Goal: Task Accomplishment & Management: Use online tool/utility

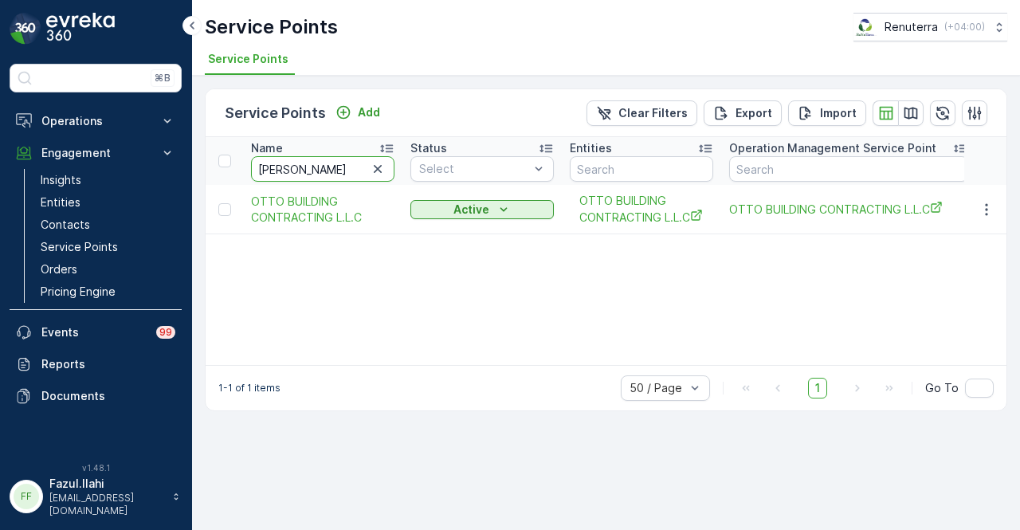
click at [299, 173] on input "[PERSON_NAME]" at bounding box center [322, 168] width 143 height 25
type input "o"
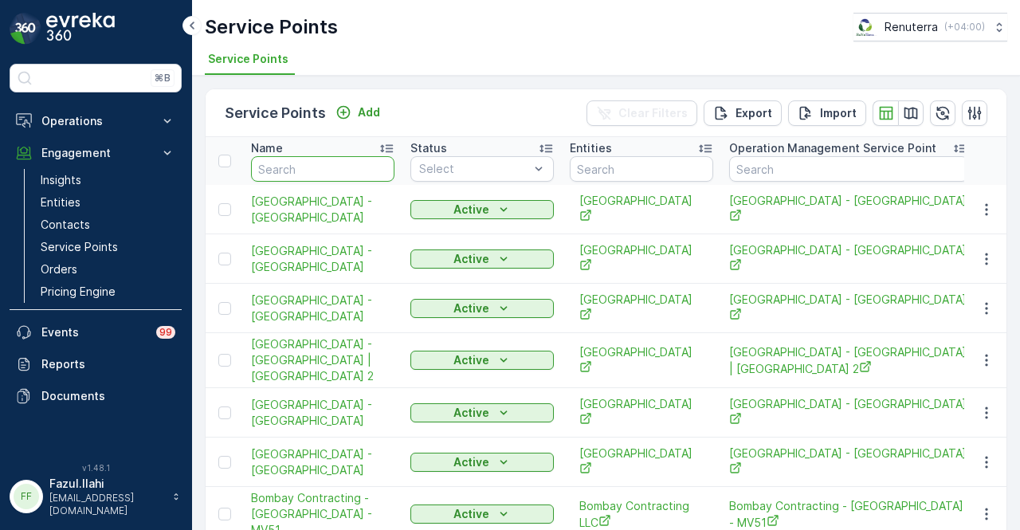
click at [299, 173] on input "text" at bounding box center [322, 168] width 143 height 25
type input "hahjd"
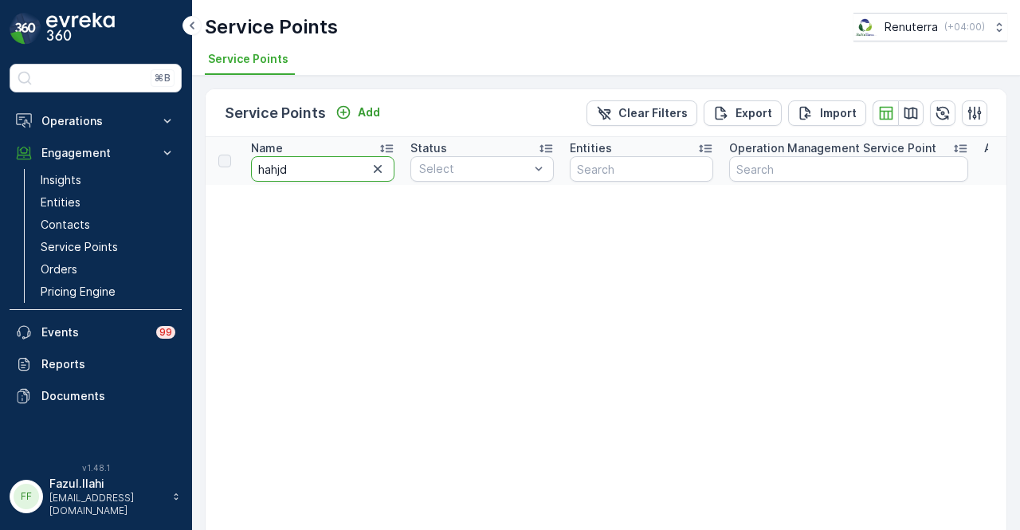
click at [299, 173] on input "hahjd" at bounding box center [322, 168] width 143 height 25
type input "h"
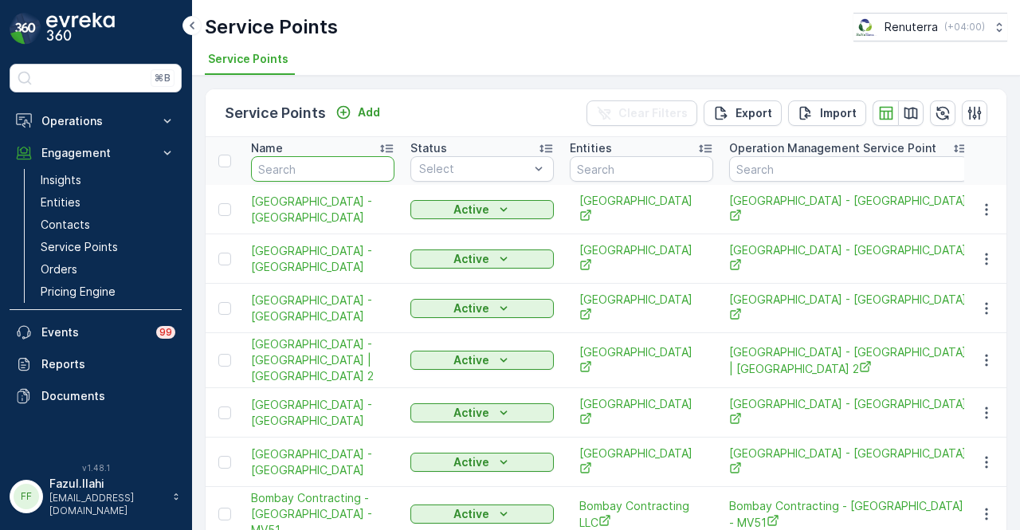
click at [299, 173] on input "text" at bounding box center [322, 168] width 143 height 25
type input "ber"
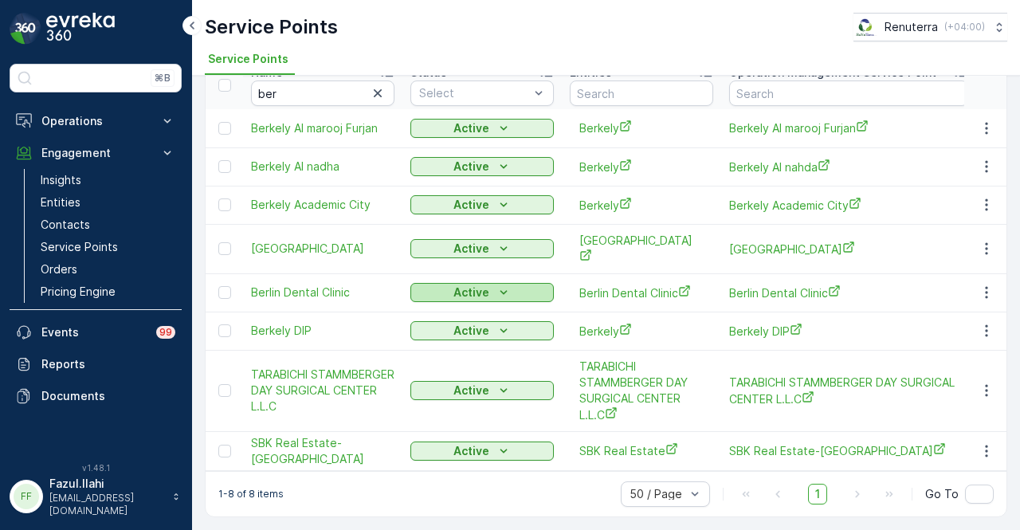
scroll to position [2, 0]
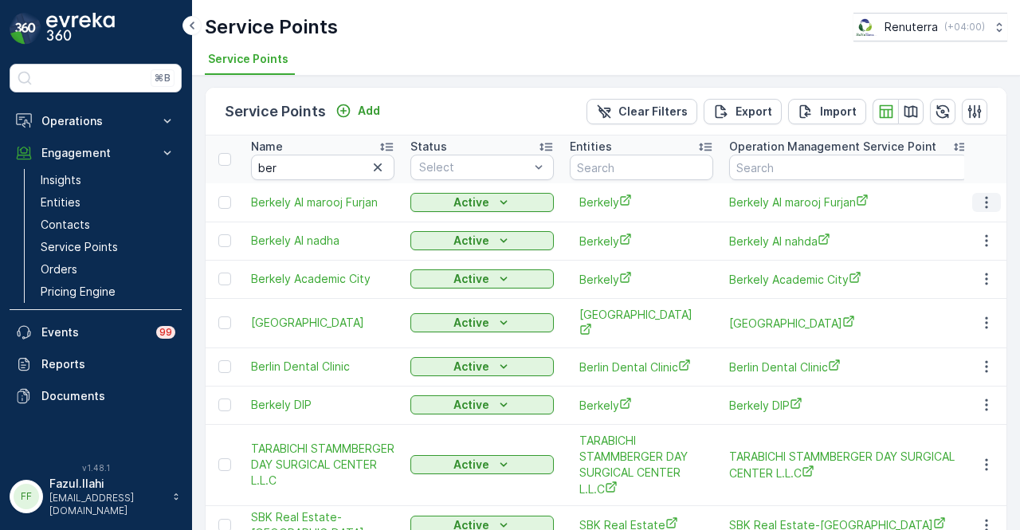
click at [985, 201] on icon "button" at bounding box center [986, 202] width 2 height 12
click at [988, 203] on icon "button" at bounding box center [986, 202] width 16 height 16
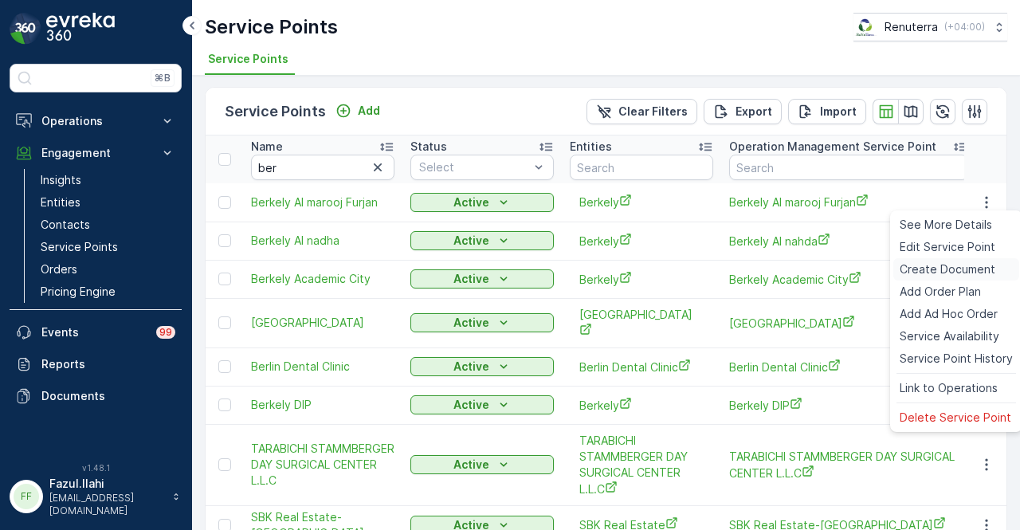
click at [957, 262] on span "Create Document" at bounding box center [947, 269] width 96 height 16
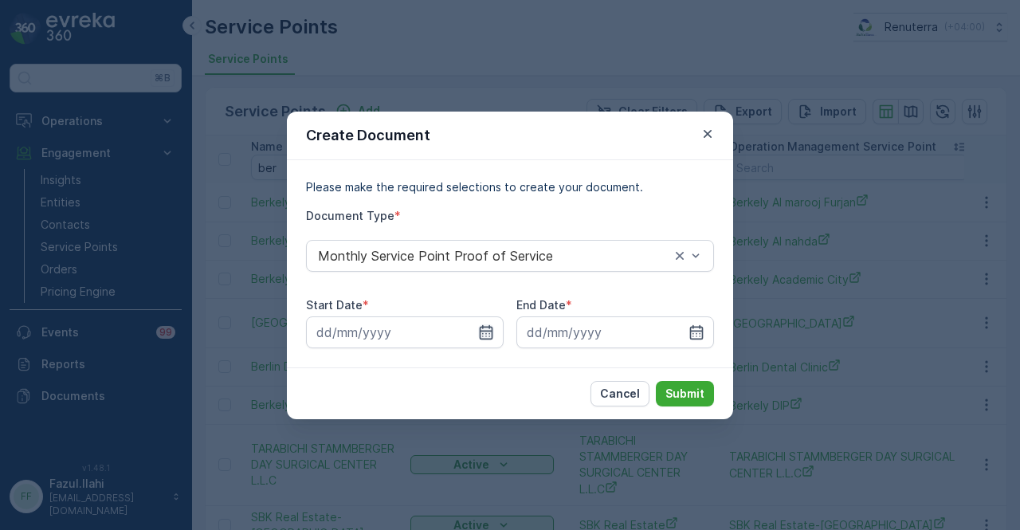
click at [492, 335] on icon "button" at bounding box center [487, 331] width 14 height 14
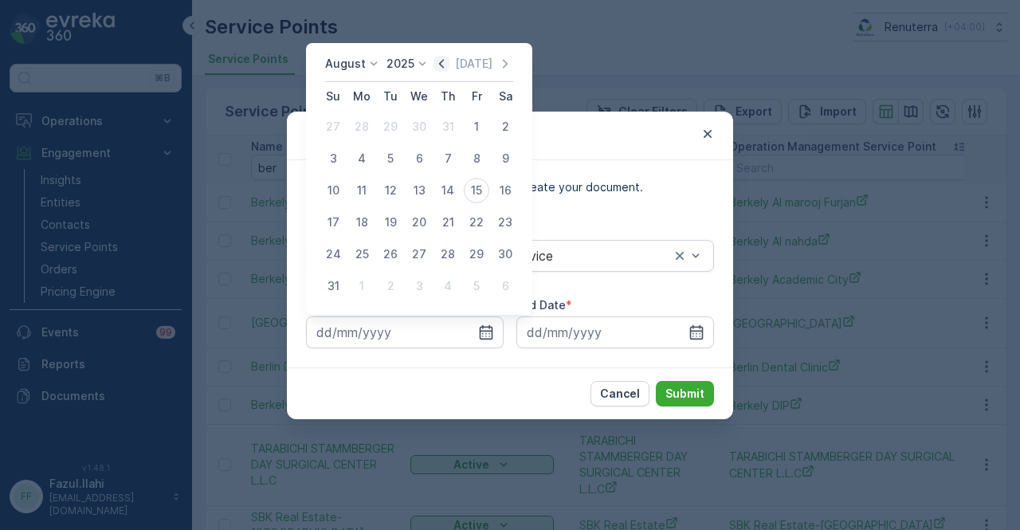
click at [444, 67] on icon "button" at bounding box center [441, 64] width 16 height 16
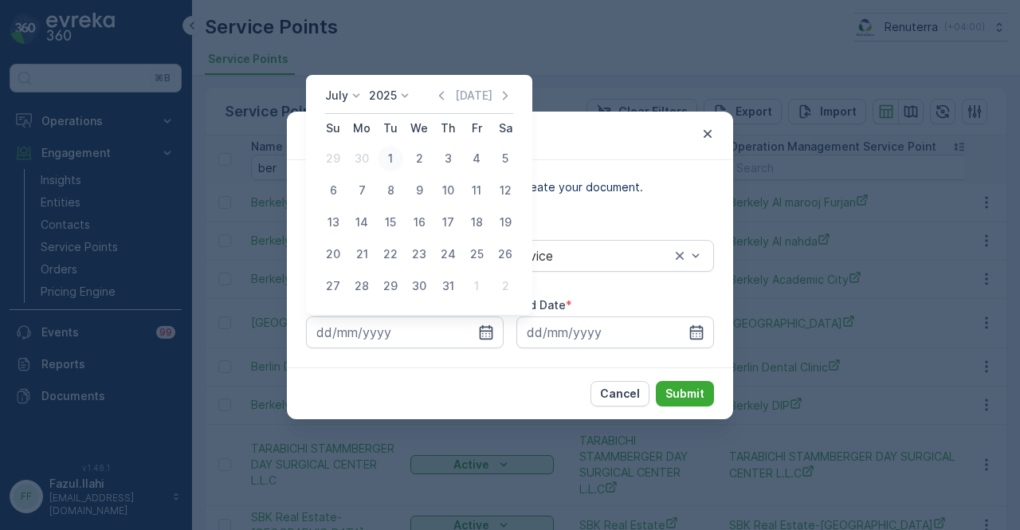
click at [390, 147] on div "1" at bounding box center [390, 158] width 25 height 25
type input "01.07.2025"
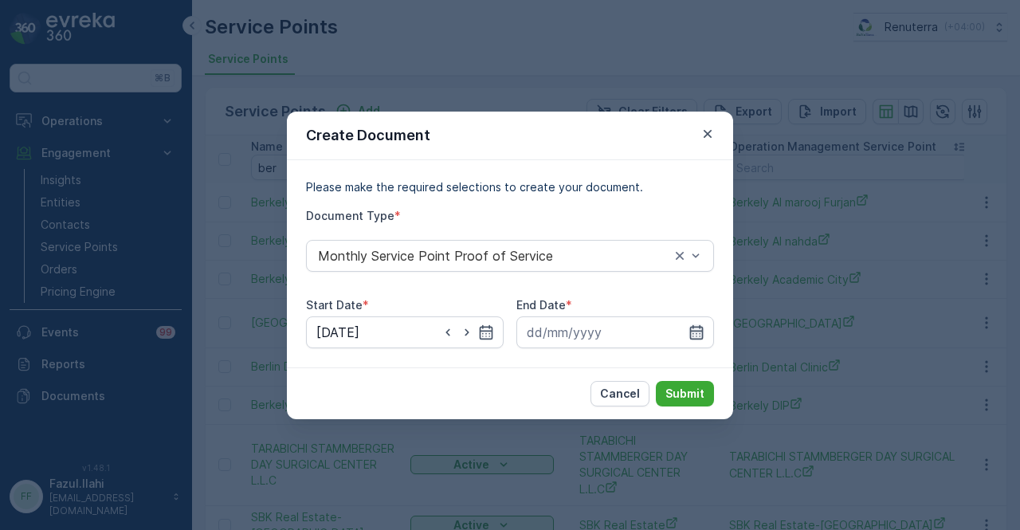
click at [691, 331] on icon "button" at bounding box center [696, 332] width 16 height 16
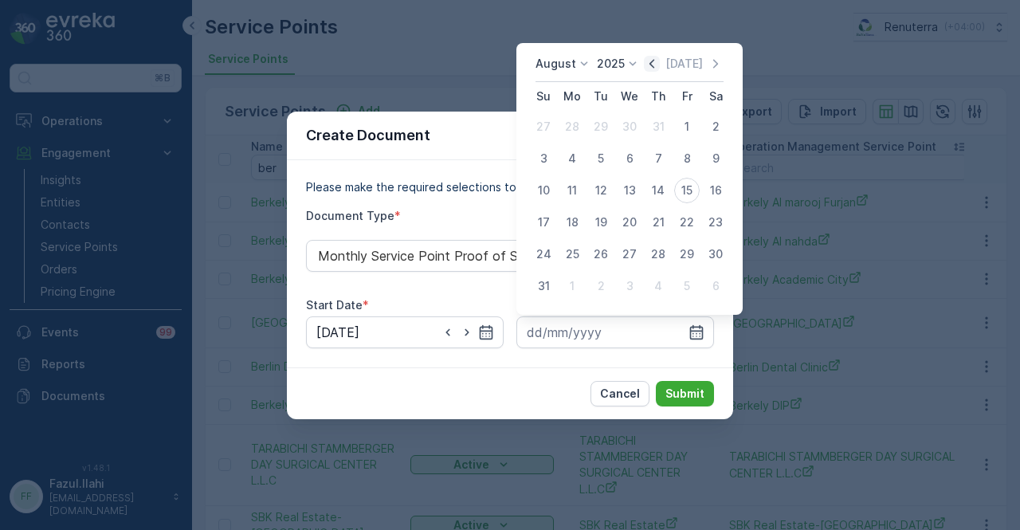
click at [660, 56] on icon "button" at bounding box center [652, 64] width 16 height 16
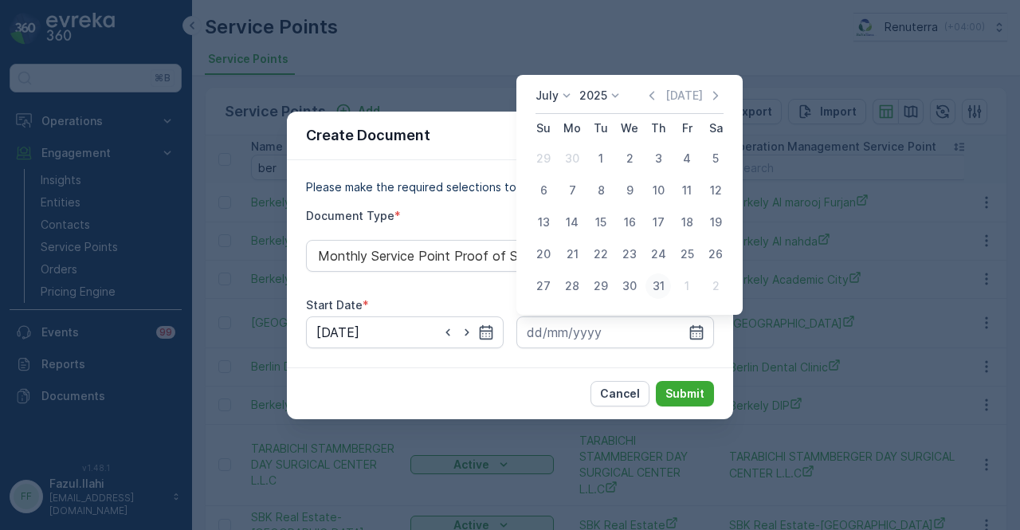
click at [668, 283] on div "31" at bounding box center [657, 285] width 25 height 25
type input "31.07.2025"
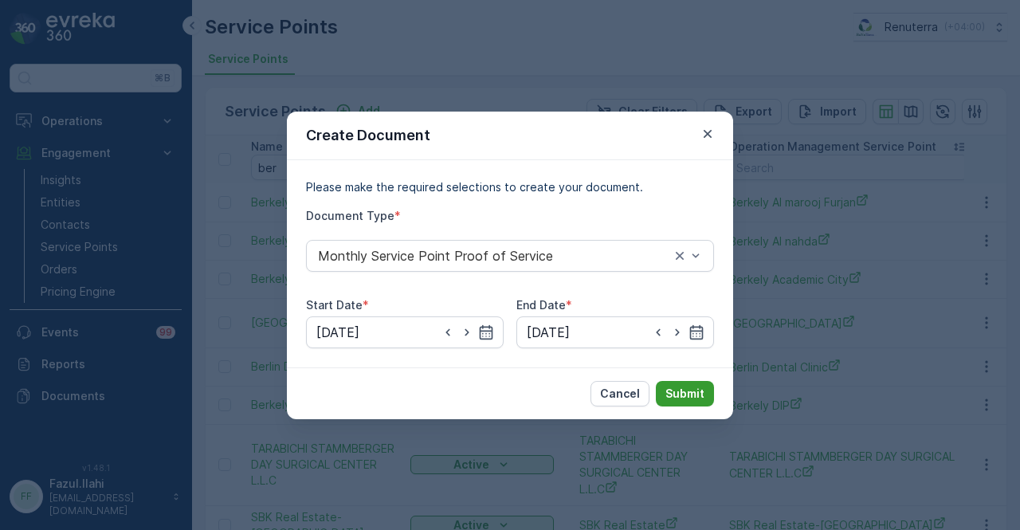
click at [676, 399] on p "Submit" at bounding box center [684, 394] width 39 height 16
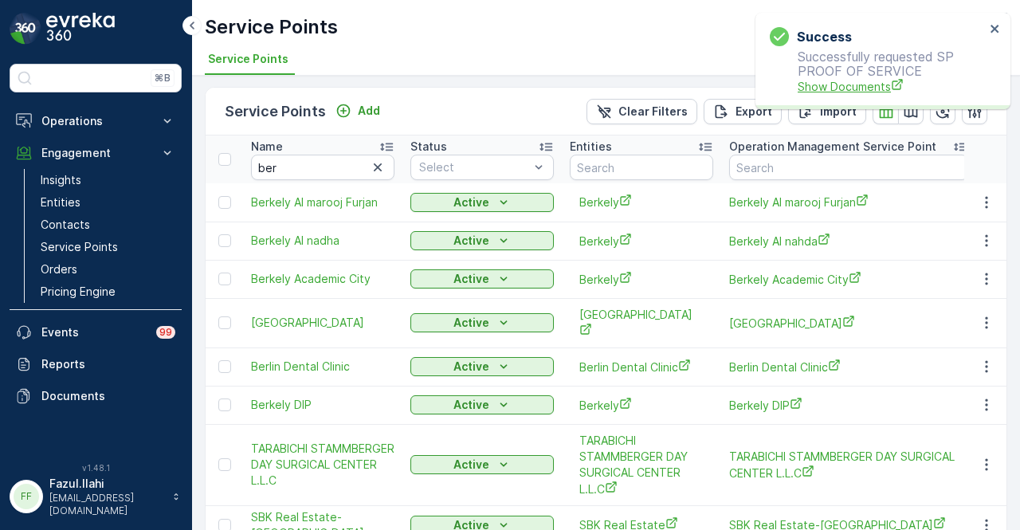
click at [843, 80] on span "Show Documents" at bounding box center [890, 86] width 187 height 17
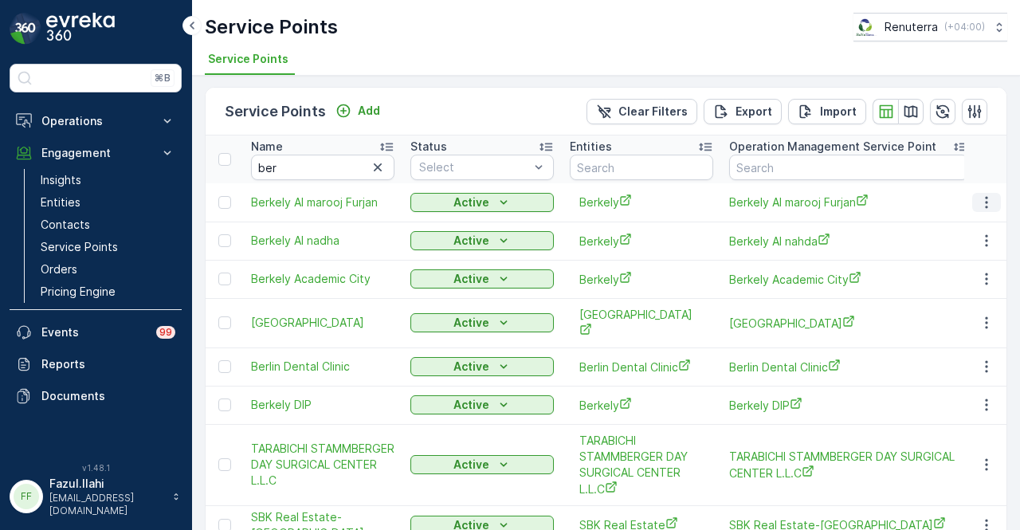
click at [991, 195] on button "button" at bounding box center [986, 202] width 29 height 19
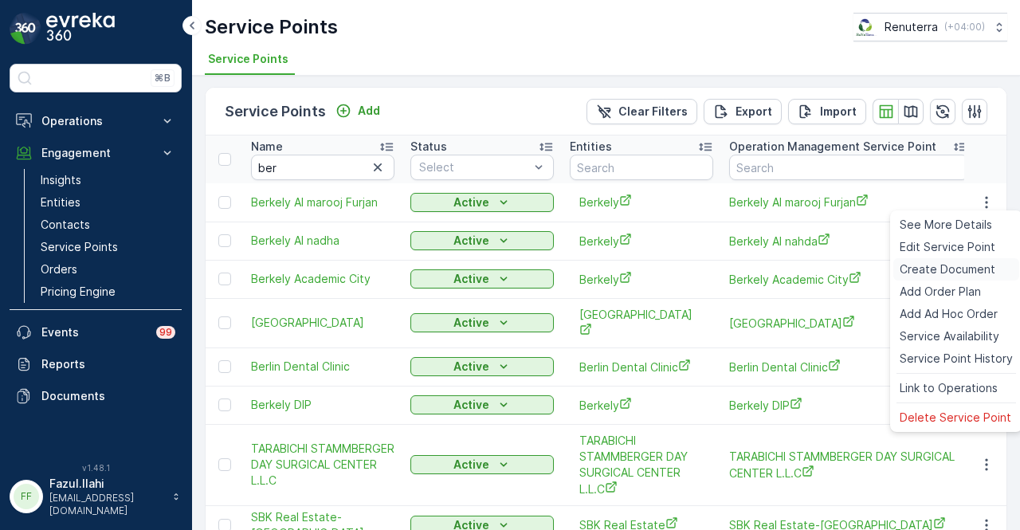
click at [962, 276] on span "Create Document" at bounding box center [947, 269] width 96 height 16
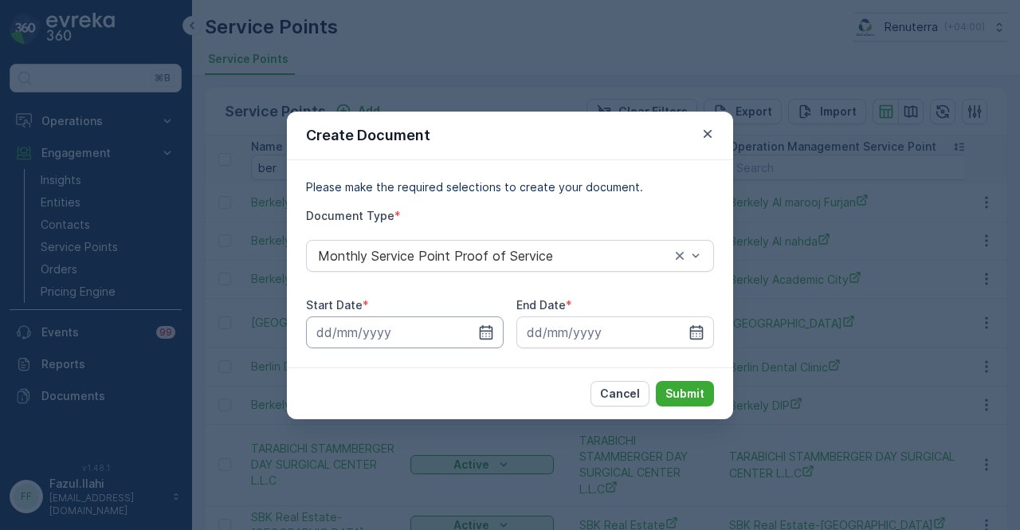
click at [500, 327] on input at bounding box center [405, 332] width 198 height 32
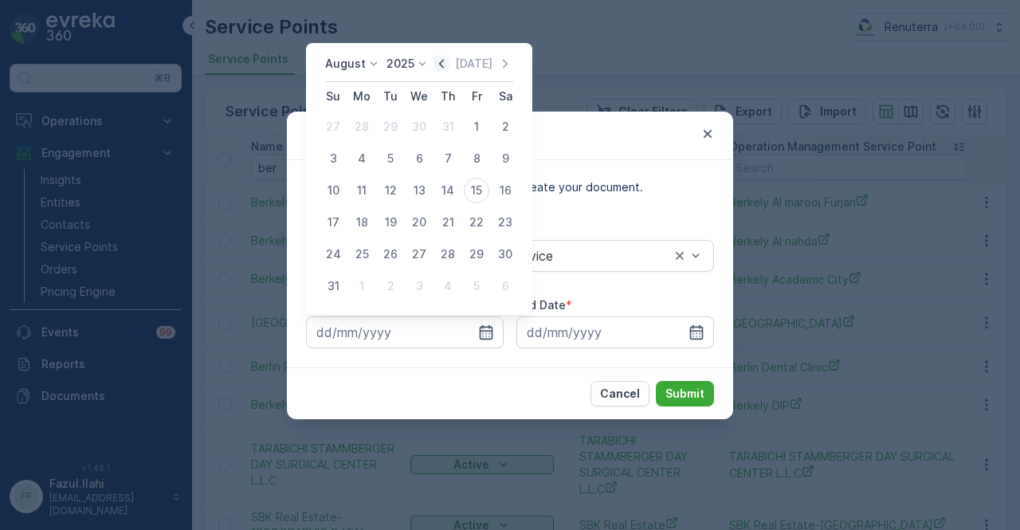
click at [446, 65] on icon "button" at bounding box center [441, 64] width 16 height 16
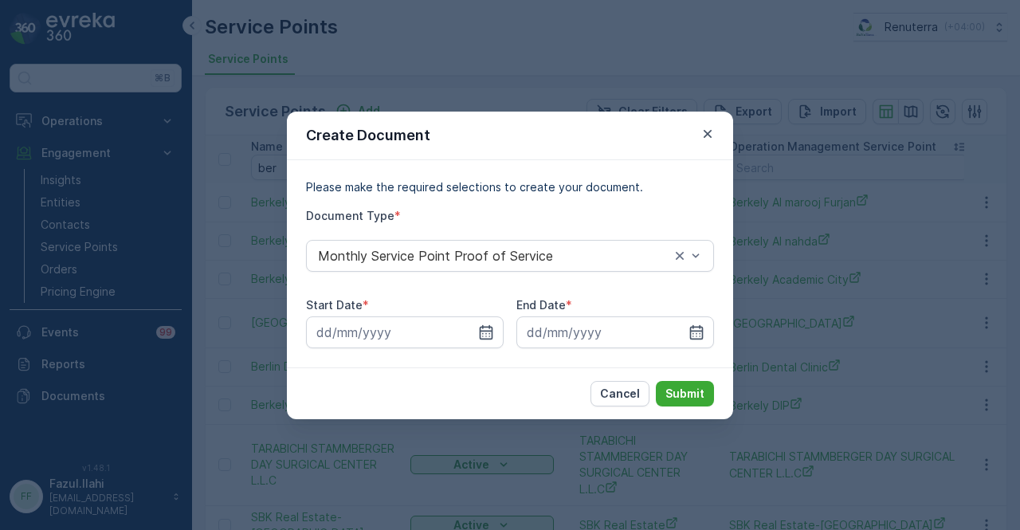
click at [446, 65] on div "Create Document Please make the required selections to create your document. Do…" at bounding box center [510, 265] width 1020 height 530
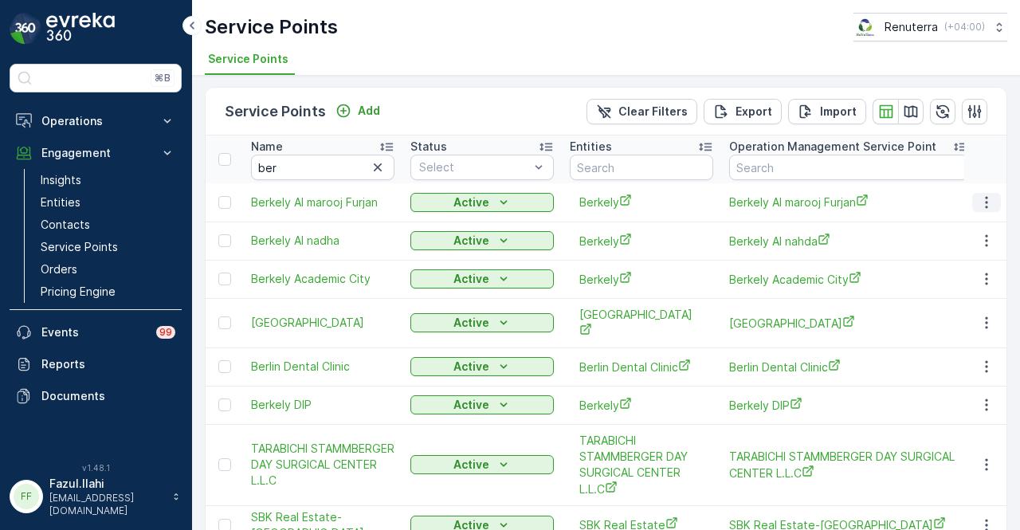
click at [985, 206] on icon "button" at bounding box center [986, 202] width 2 height 12
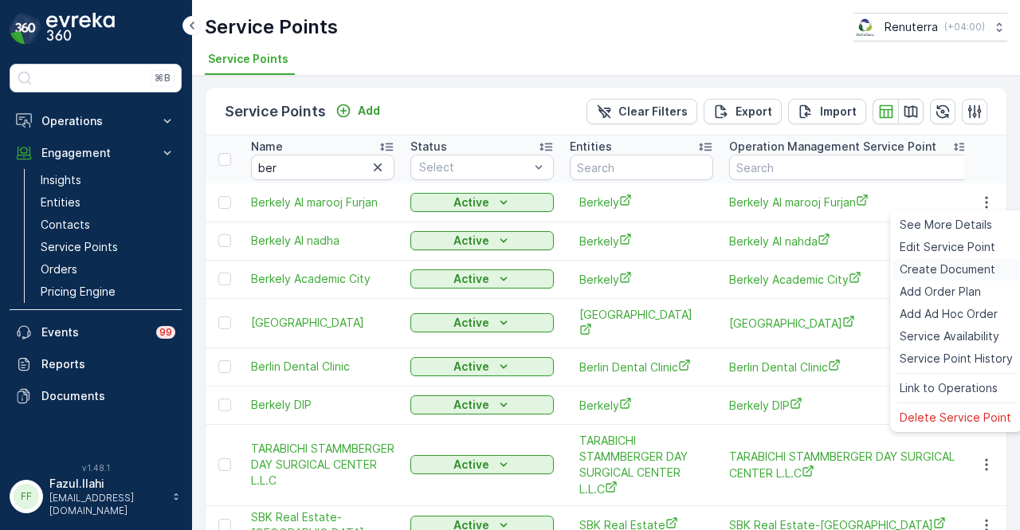
click at [961, 275] on span "Create Document" at bounding box center [947, 269] width 96 height 16
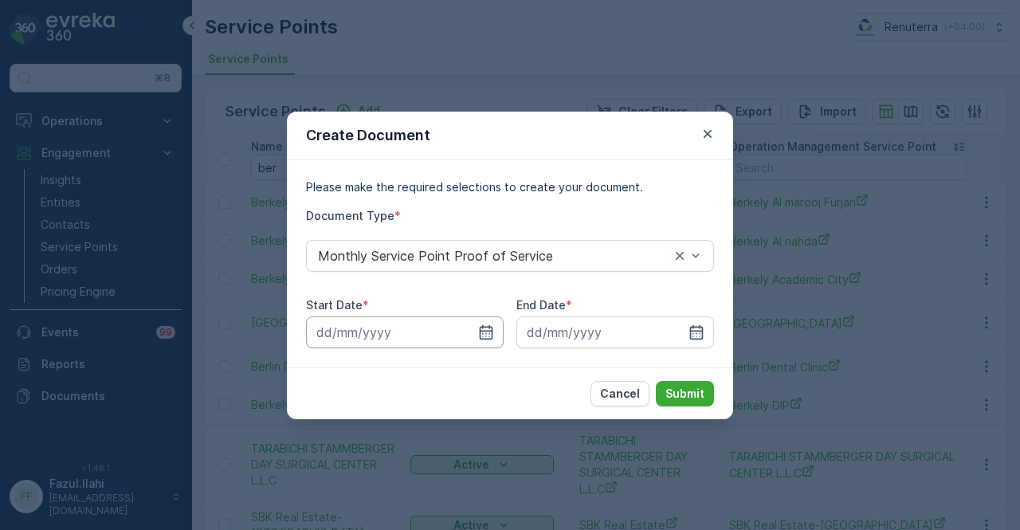
click at [494, 327] on input at bounding box center [405, 332] width 198 height 32
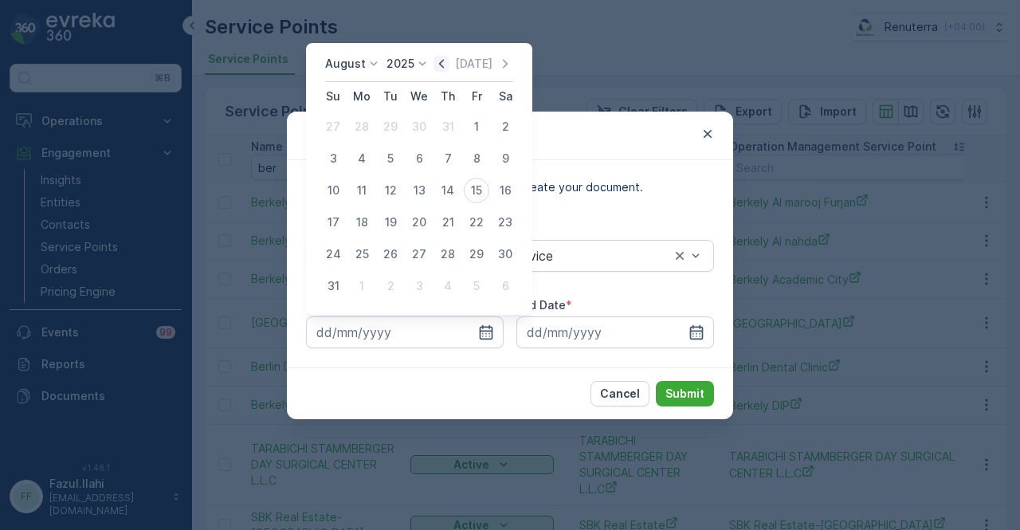
click at [449, 61] on icon "button" at bounding box center [441, 64] width 16 height 16
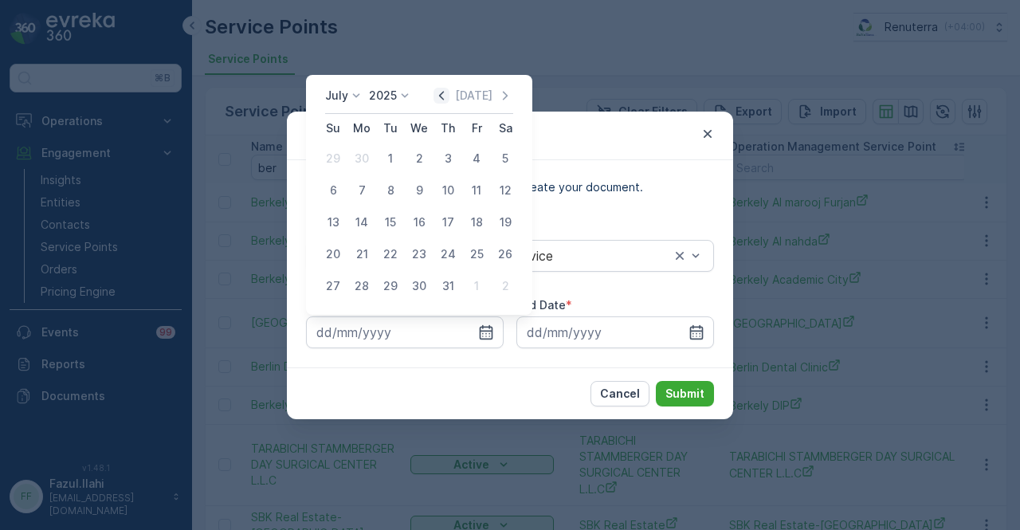
click at [444, 101] on icon "button" at bounding box center [441, 96] width 16 height 16
click at [338, 160] on div "1" at bounding box center [332, 158] width 25 height 25
type input "01.06.2025"
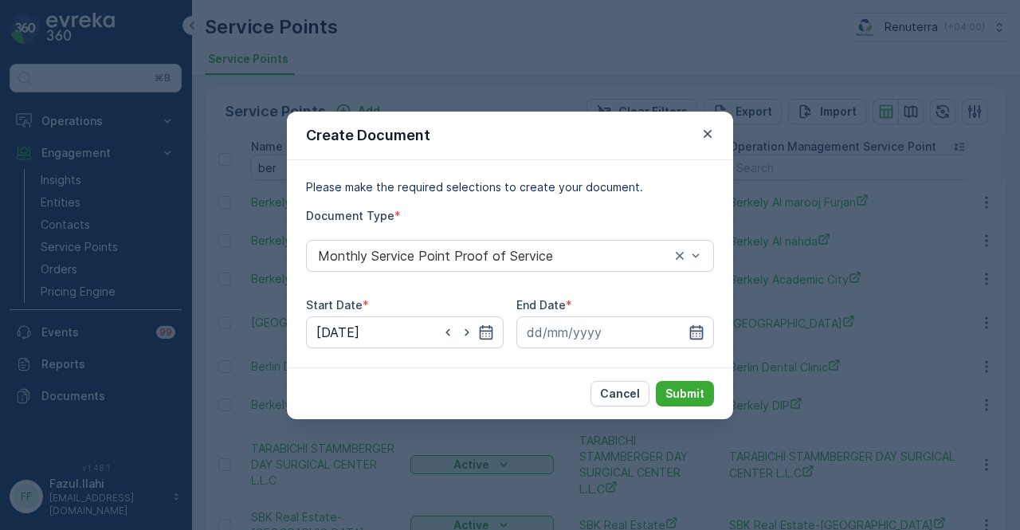
click at [691, 338] on icon "button" at bounding box center [697, 331] width 14 height 14
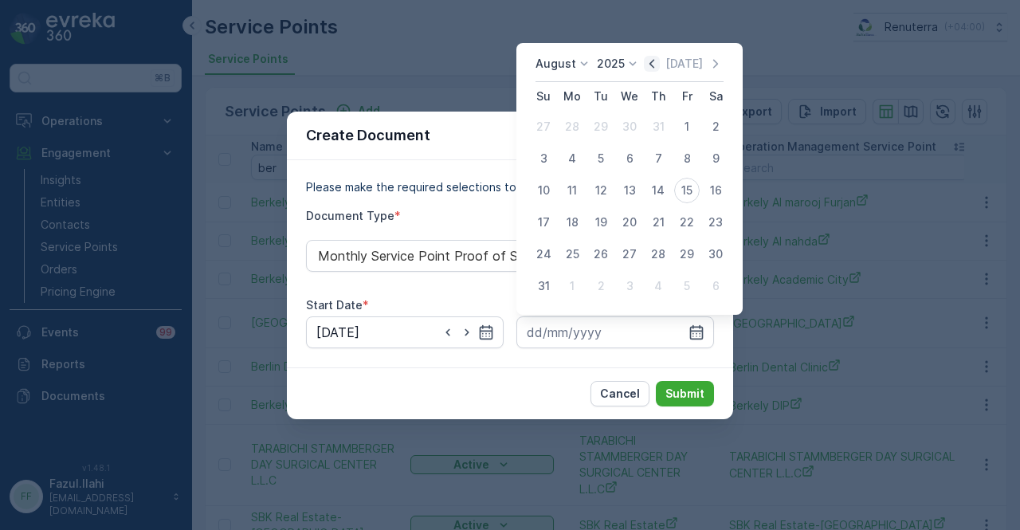
click at [654, 64] on icon "button" at bounding box center [651, 63] width 5 height 9
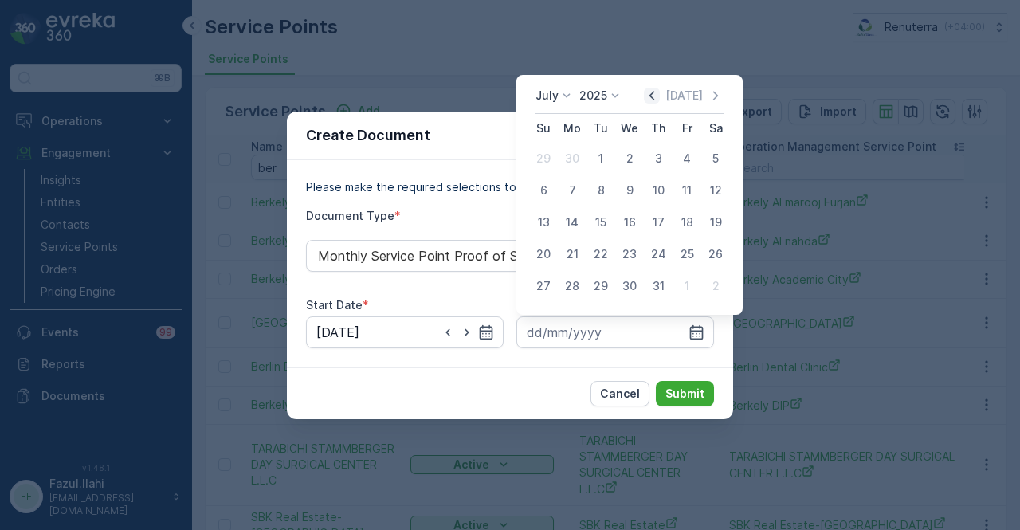
click at [648, 96] on icon "button" at bounding box center [652, 96] width 16 height 16
click at [578, 290] on div "30" at bounding box center [571, 285] width 25 height 25
type input "30.06.2025"
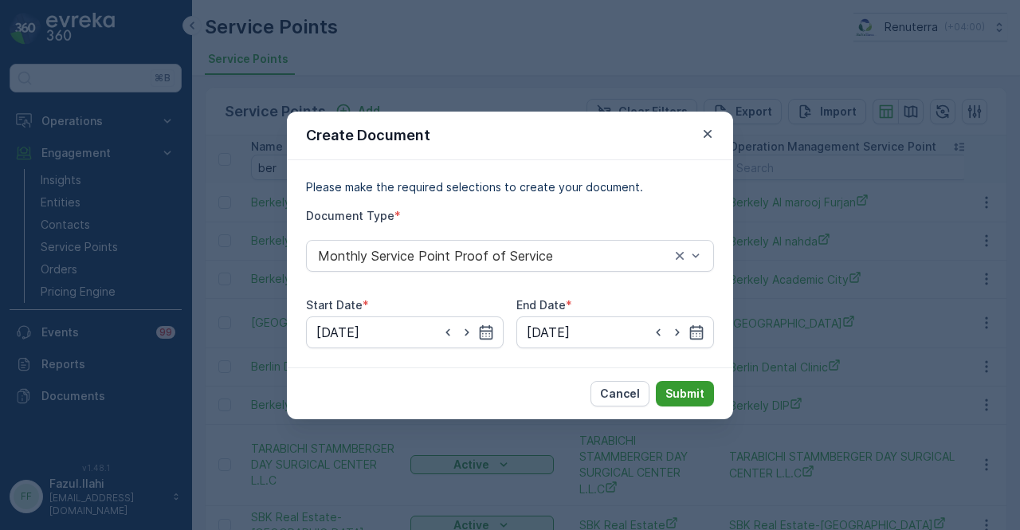
click at [682, 396] on p "Submit" at bounding box center [684, 394] width 39 height 16
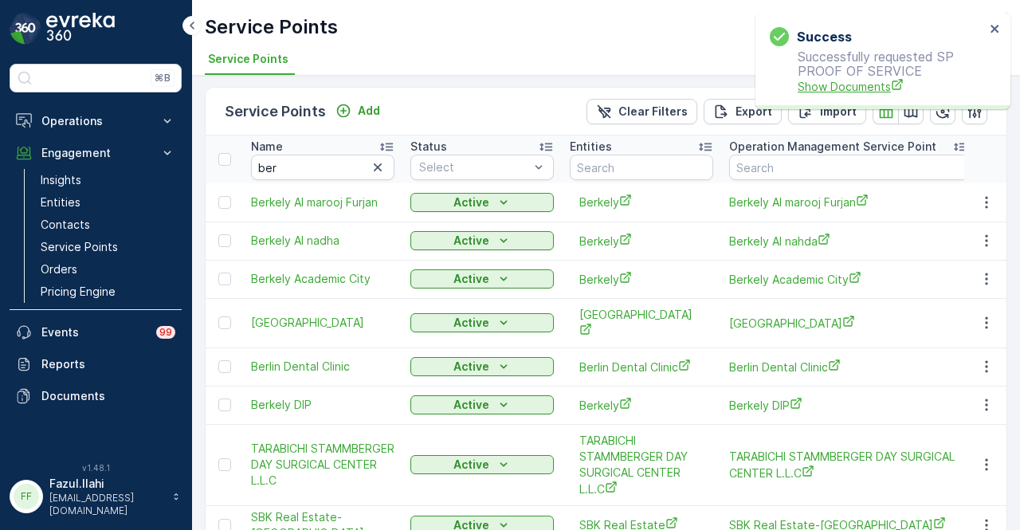
click at [842, 87] on span "Show Documents" at bounding box center [890, 86] width 187 height 17
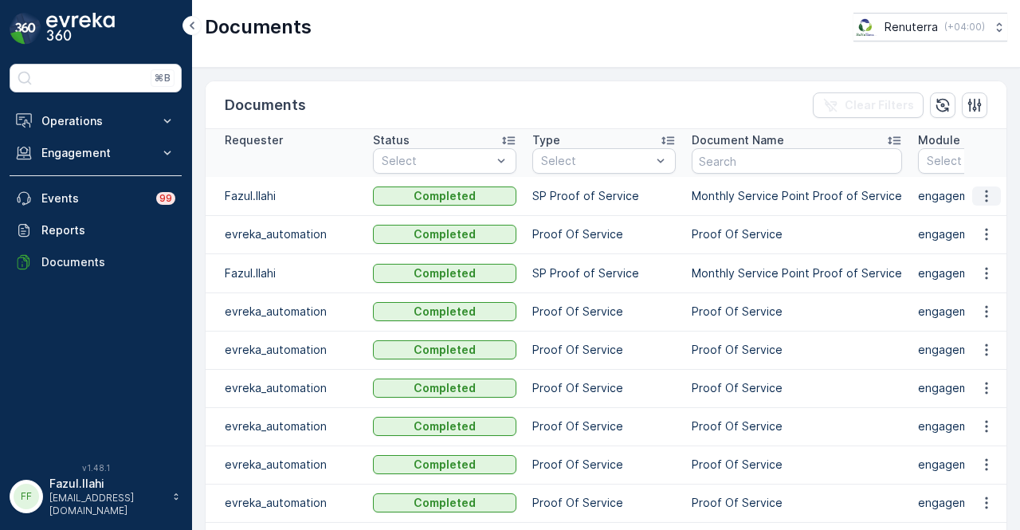
click at [989, 196] on icon "button" at bounding box center [986, 196] width 16 height 16
click at [986, 219] on span "See Details" at bounding box center [981, 218] width 61 height 16
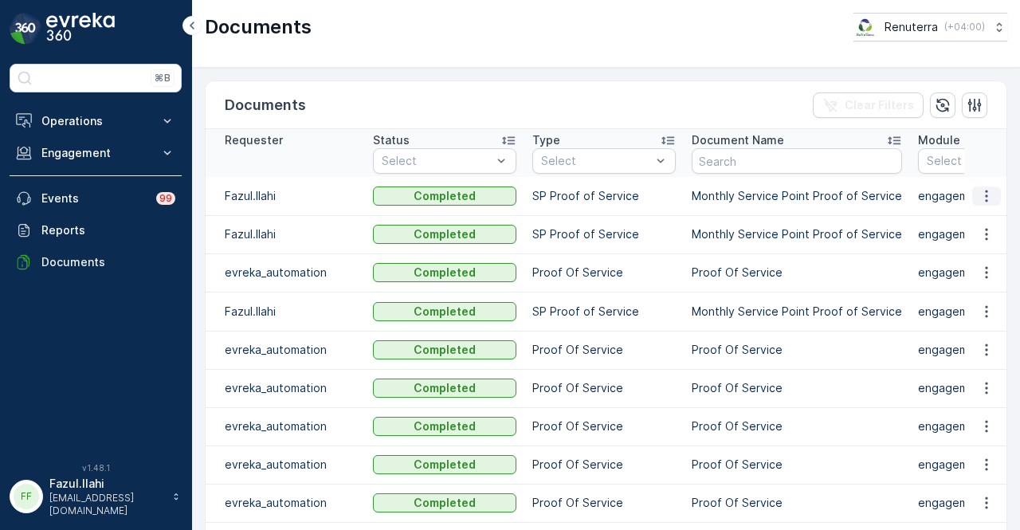
click at [981, 202] on icon "button" at bounding box center [986, 196] width 16 height 16
click at [981, 221] on span "See Details" at bounding box center [981, 218] width 61 height 16
